Goal: Transaction & Acquisition: Purchase product/service

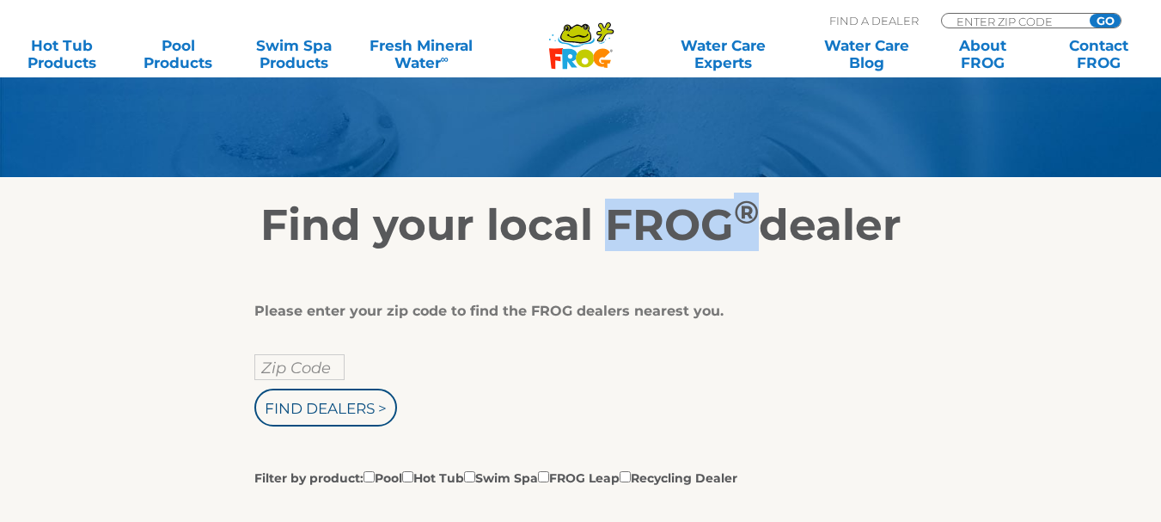
drag, startPoint x: 599, startPoint y: 224, endPoint x: 758, endPoint y: 247, distance: 160.6
click at [758, 247] on h2 "Find your local FROG ® dealer" at bounding box center [580, 225] width 1057 height 52
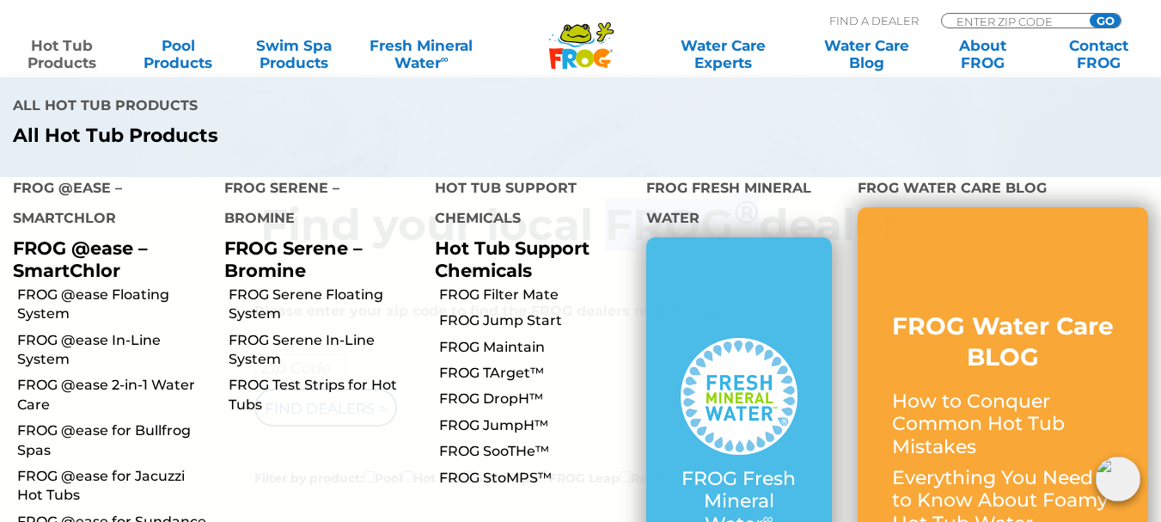
click at [56, 46] on link "Hot Tub Products" at bounding box center [62, 54] width 90 height 34
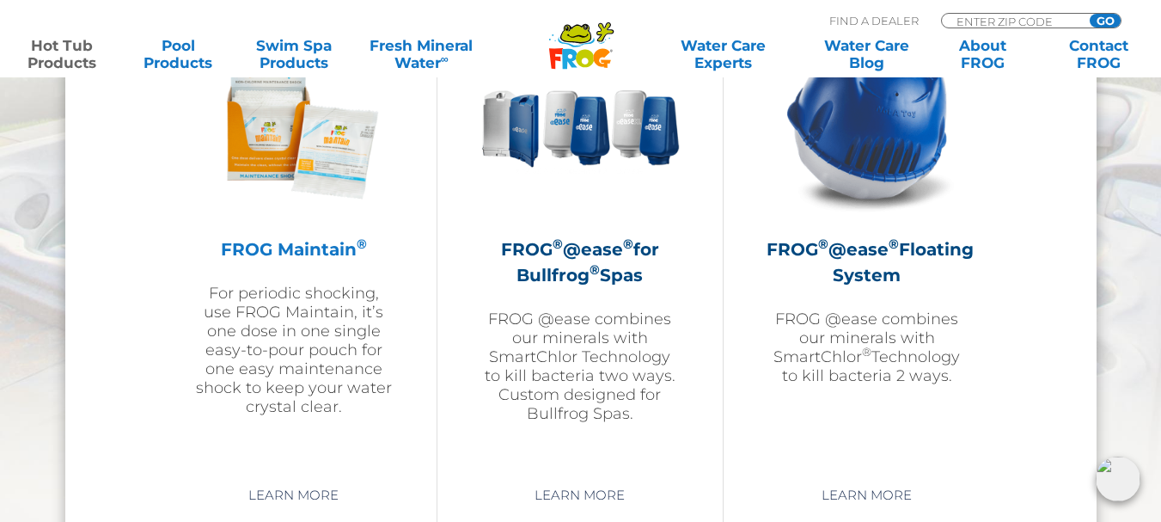
scroll to position [1990, 0]
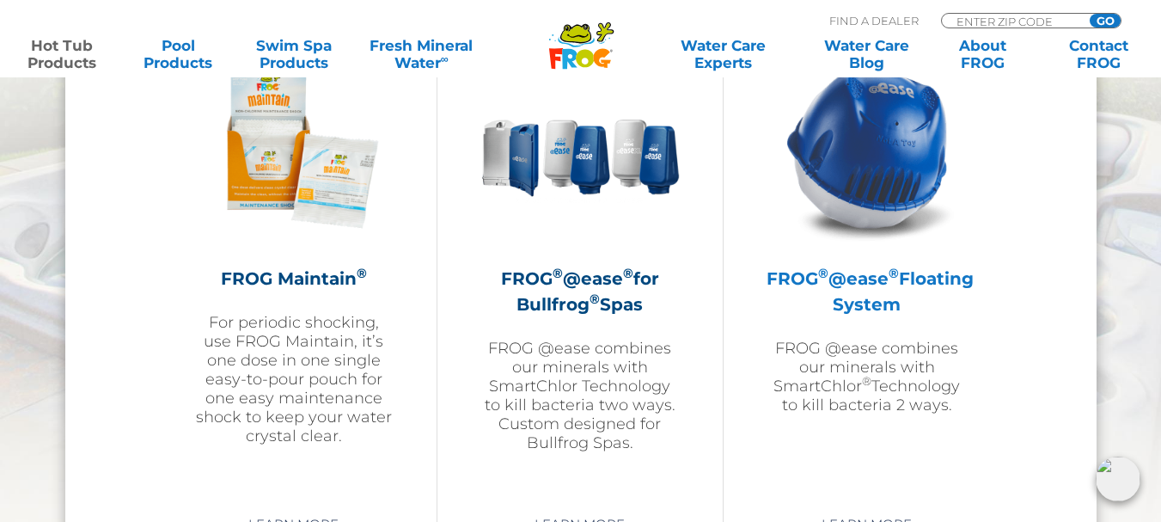
click at [859, 307] on h2 "FROG ® @ease ® Floating System" at bounding box center [867, 292] width 200 height 52
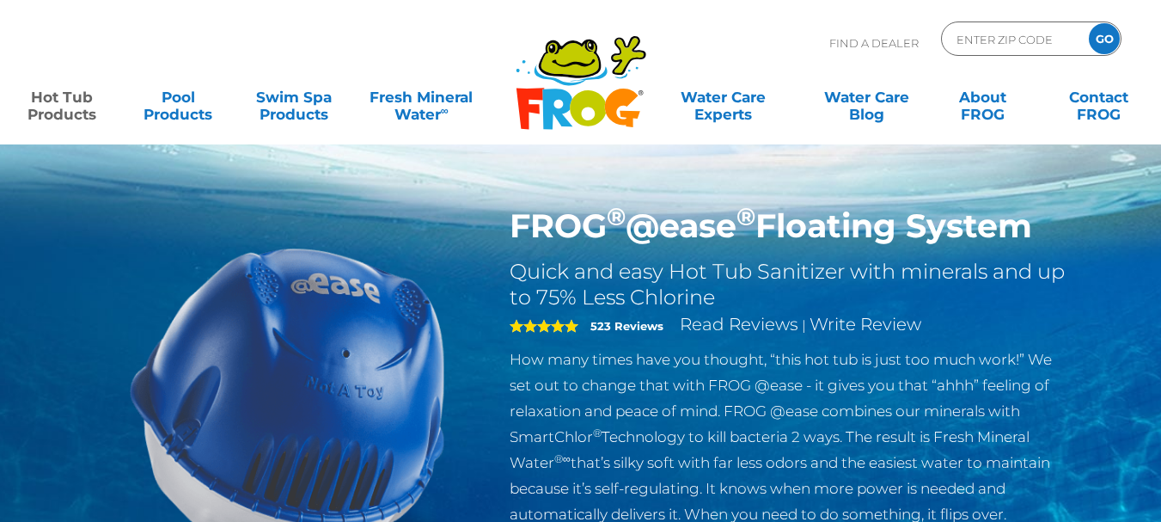
drag, startPoint x: 1079, startPoint y: 216, endPoint x: 605, endPoint y: 244, distance: 475.2
click at [518, 225] on div "FROG ® @ease ® Floating System Quick and easy Hot Tub Sanitizer with minerals a…" at bounding box center [790, 370] width 587 height 329
